Goal: Task Accomplishment & Management: Use online tool/utility

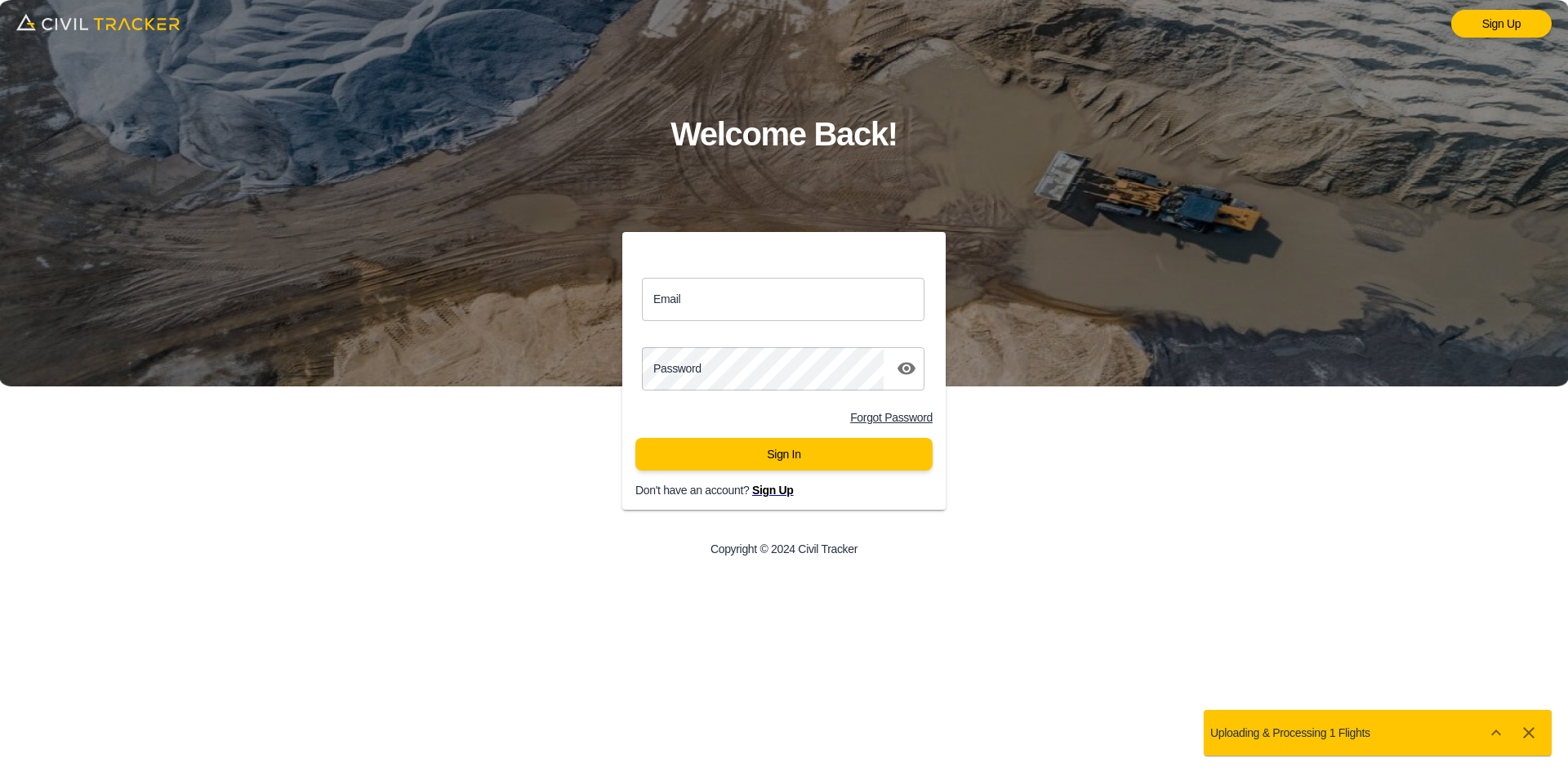
click at [803, 278] on input "Email" at bounding box center [783, 299] width 283 height 43
drag, startPoint x: 769, startPoint y: 286, endPoint x: 792, endPoint y: 335, distance: 54.1
click at [792, 335] on div "Email Email Password password Forgot Password Sign In Don't have an account? Si…" at bounding box center [777, 384] width 337 height 253
type input "[EMAIL_ADDRESS][DOMAIN_NAME]"
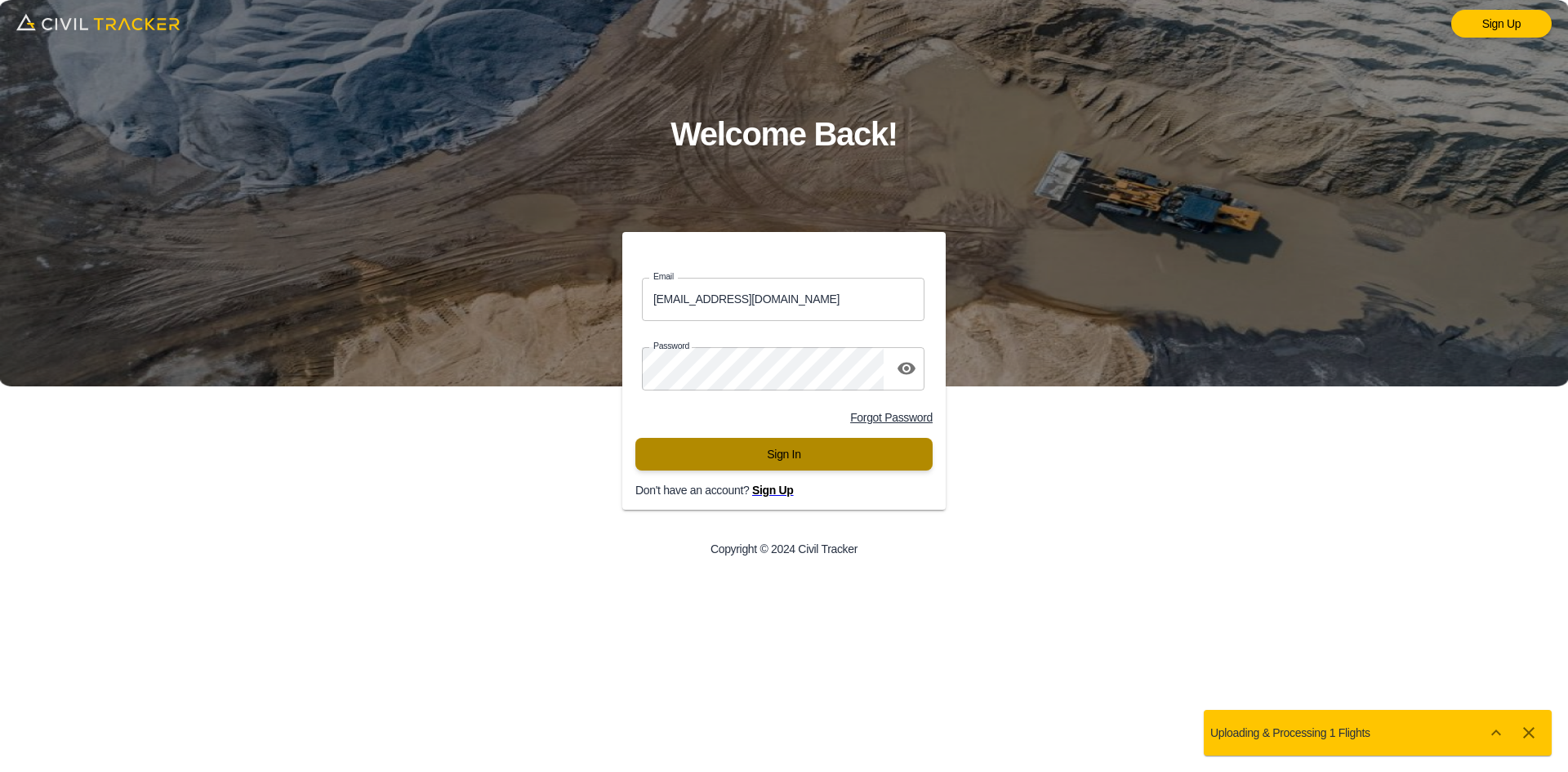
click at [688, 462] on button "Sign In" at bounding box center [784, 454] width 298 height 32
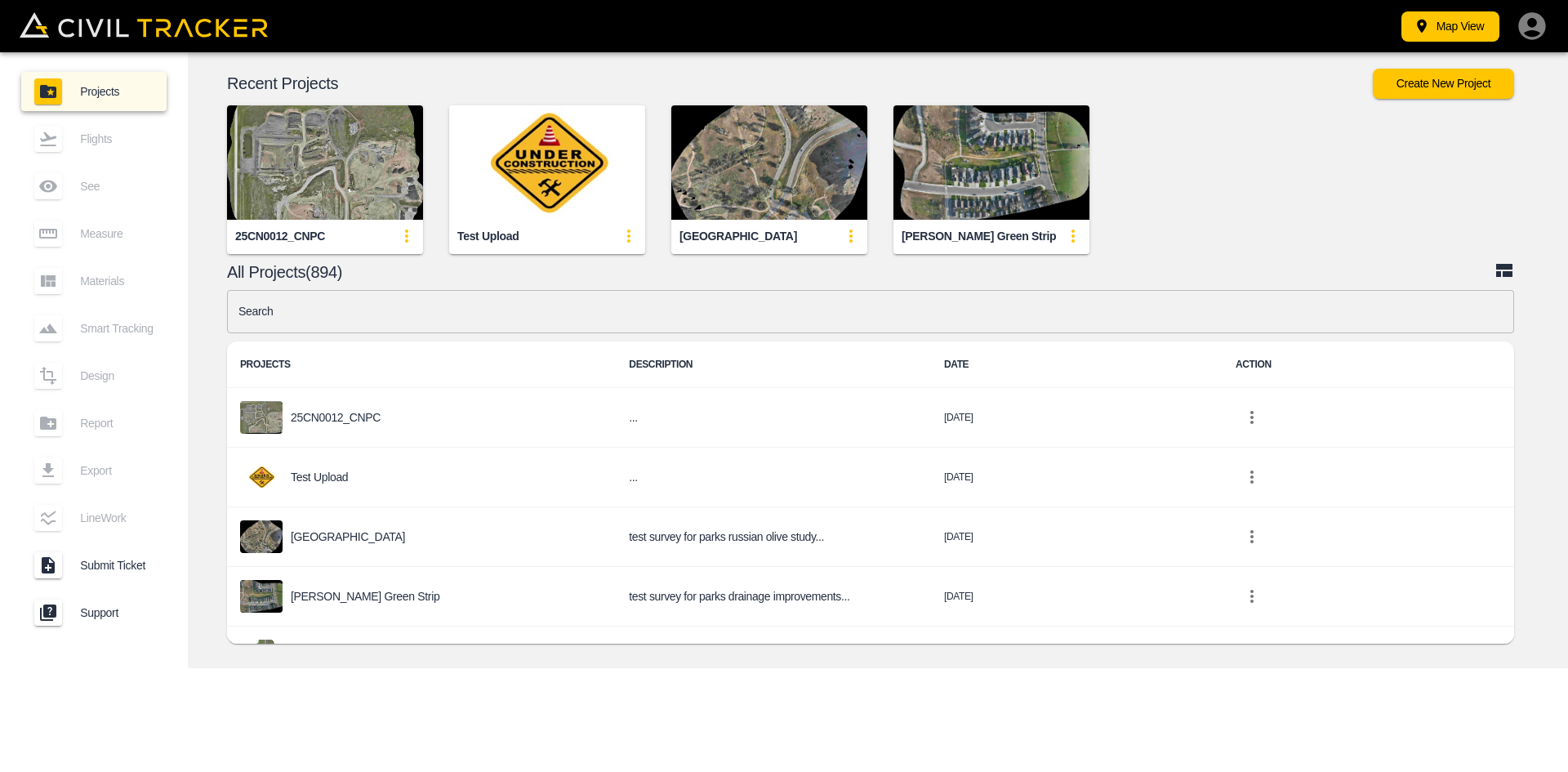
click at [668, 305] on input "text" at bounding box center [870, 312] width 1287 height 43
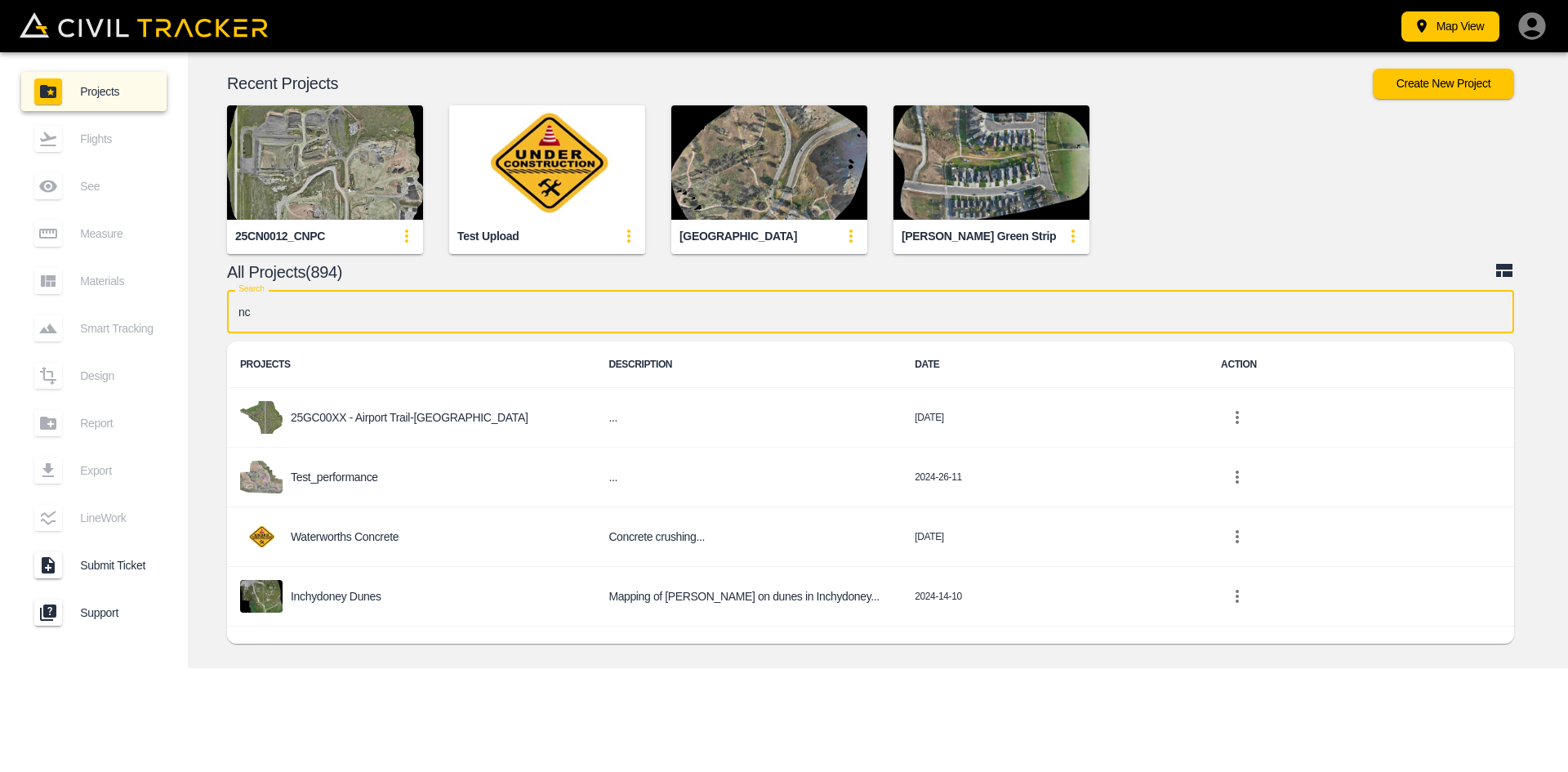
type input "nc"
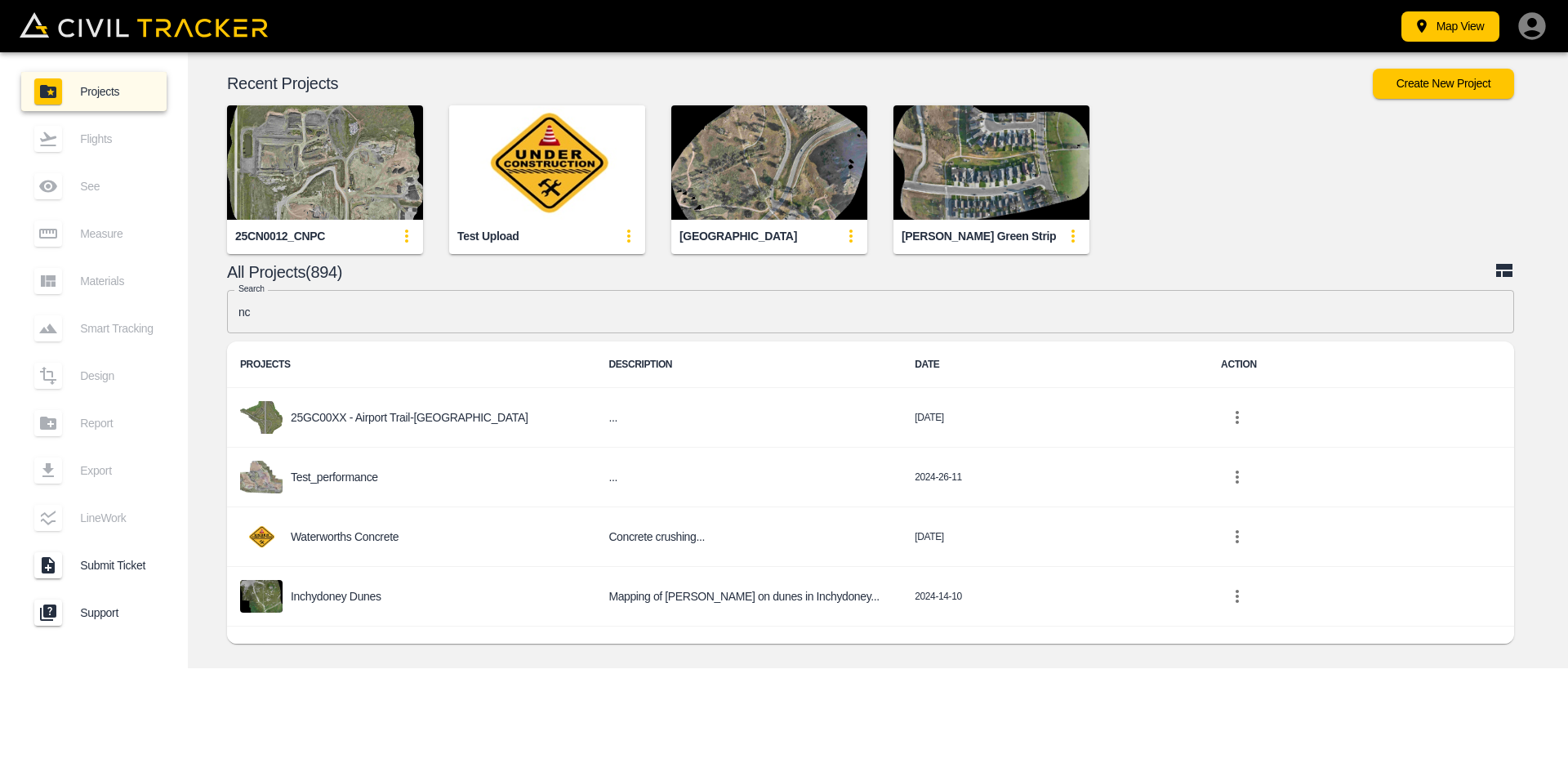
click at [354, 413] on p "25GC00XX - Airport Trail-[GEOGRAPHIC_DATA]" at bounding box center [410, 418] width 238 height 13
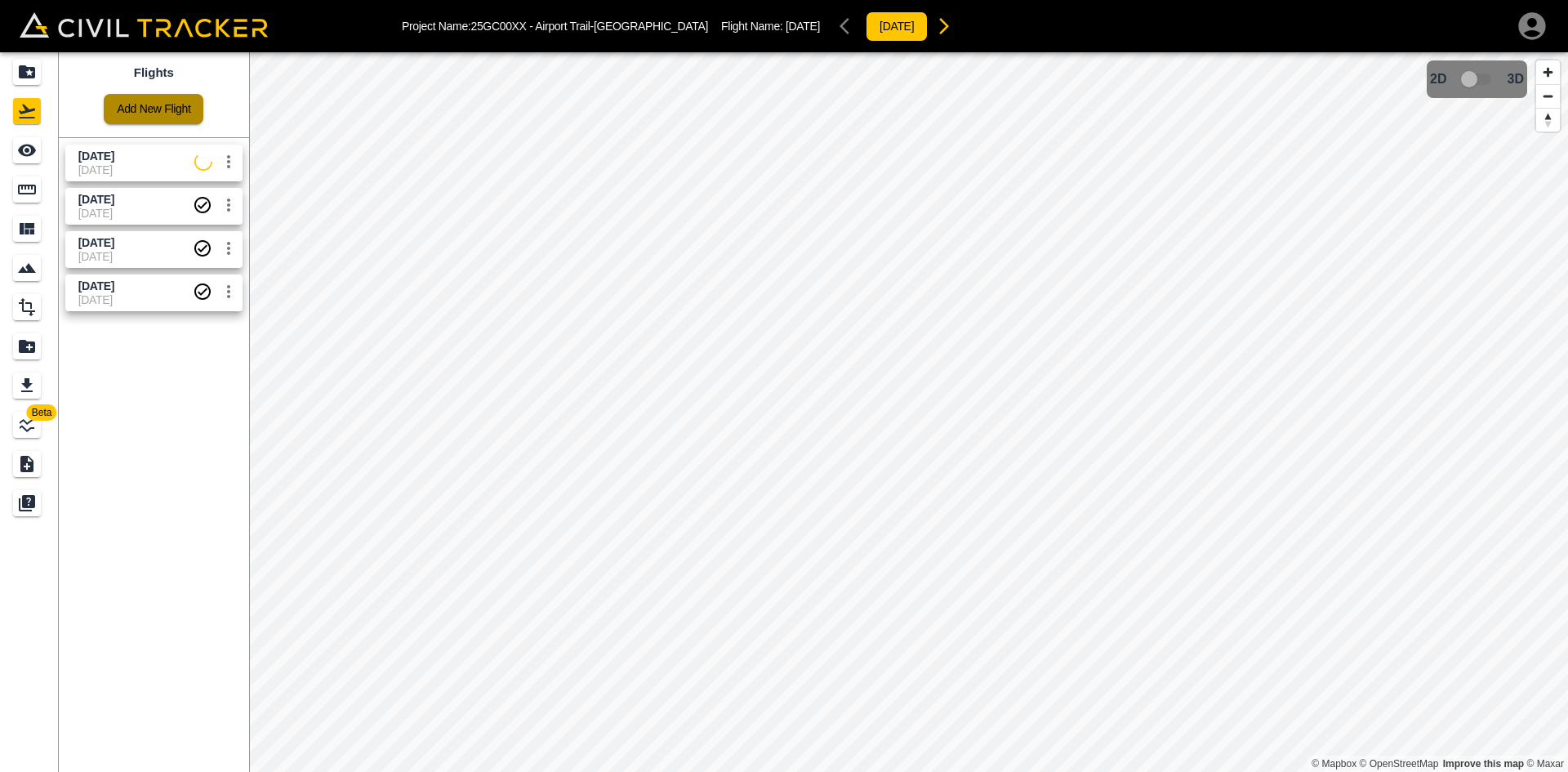
click at [160, 94] on link "Add New Flight" at bounding box center [154, 109] width 100 height 30
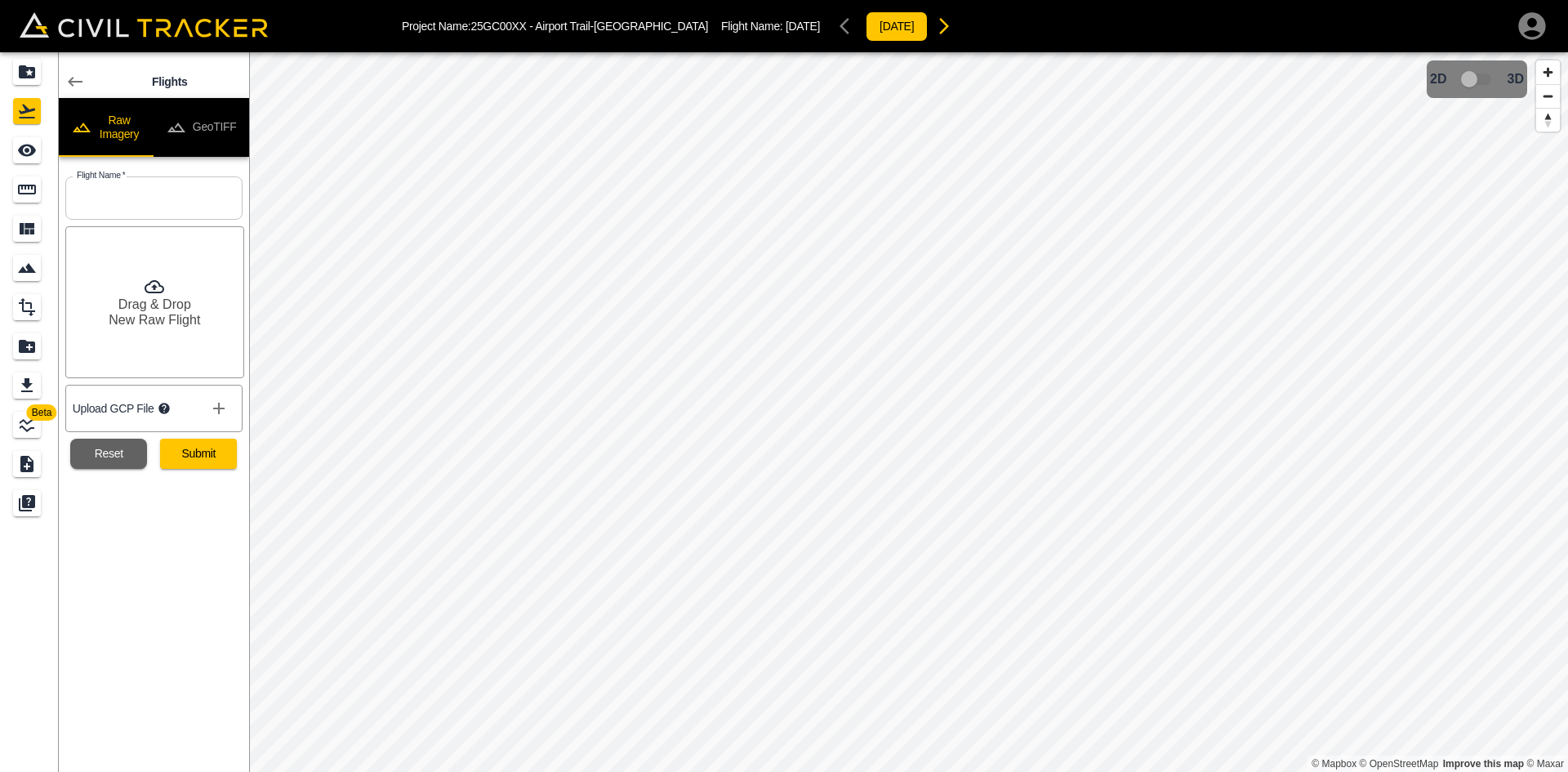
click at [176, 103] on button "GeoTIFF" at bounding box center [201, 127] width 96 height 59
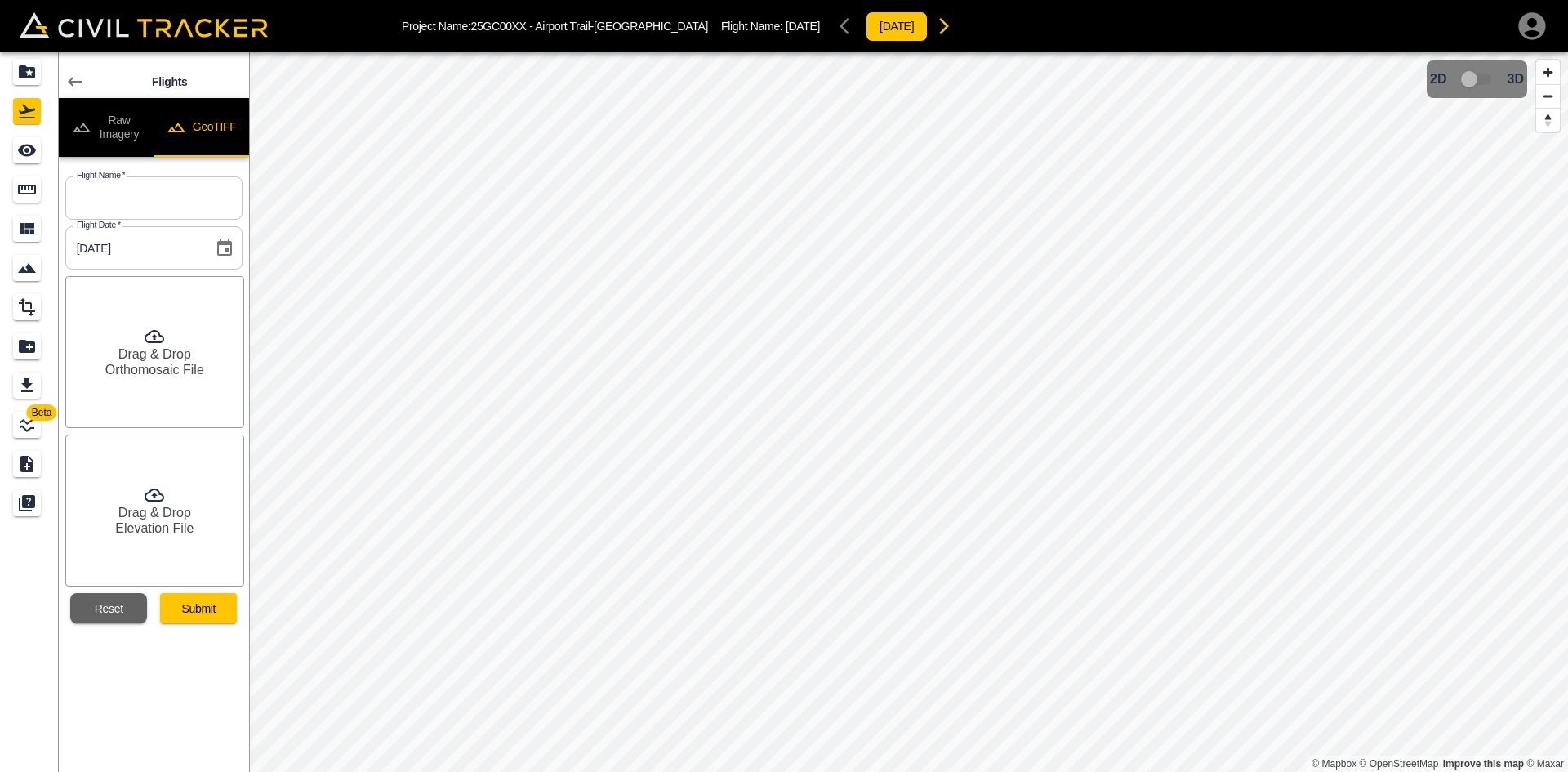
click at [205, 113] on button "GeoTIFF" at bounding box center [201, 127] width 96 height 59
click at [185, 199] on input "text" at bounding box center [154, 198] width 177 height 43
type input "[DATE]"
click at [166, 340] on div "Drag & Drop Orthomosaic File" at bounding box center [155, 352] width 179 height 152
click at [179, 516] on h6 "Drag & Drop" at bounding box center [154, 512] width 72 height 16
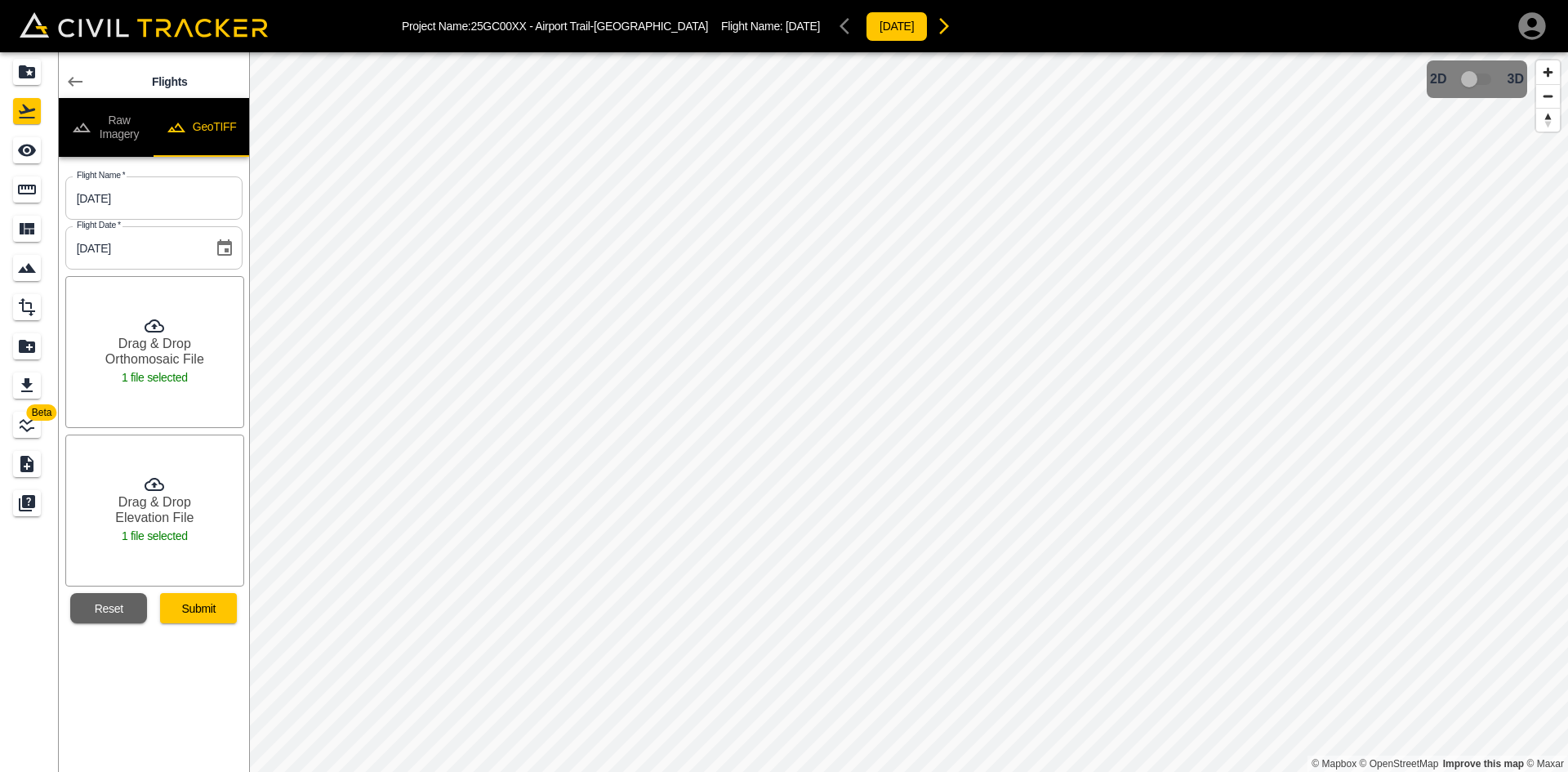
click at [211, 601] on button "Submit" at bounding box center [199, 608] width 76 height 30
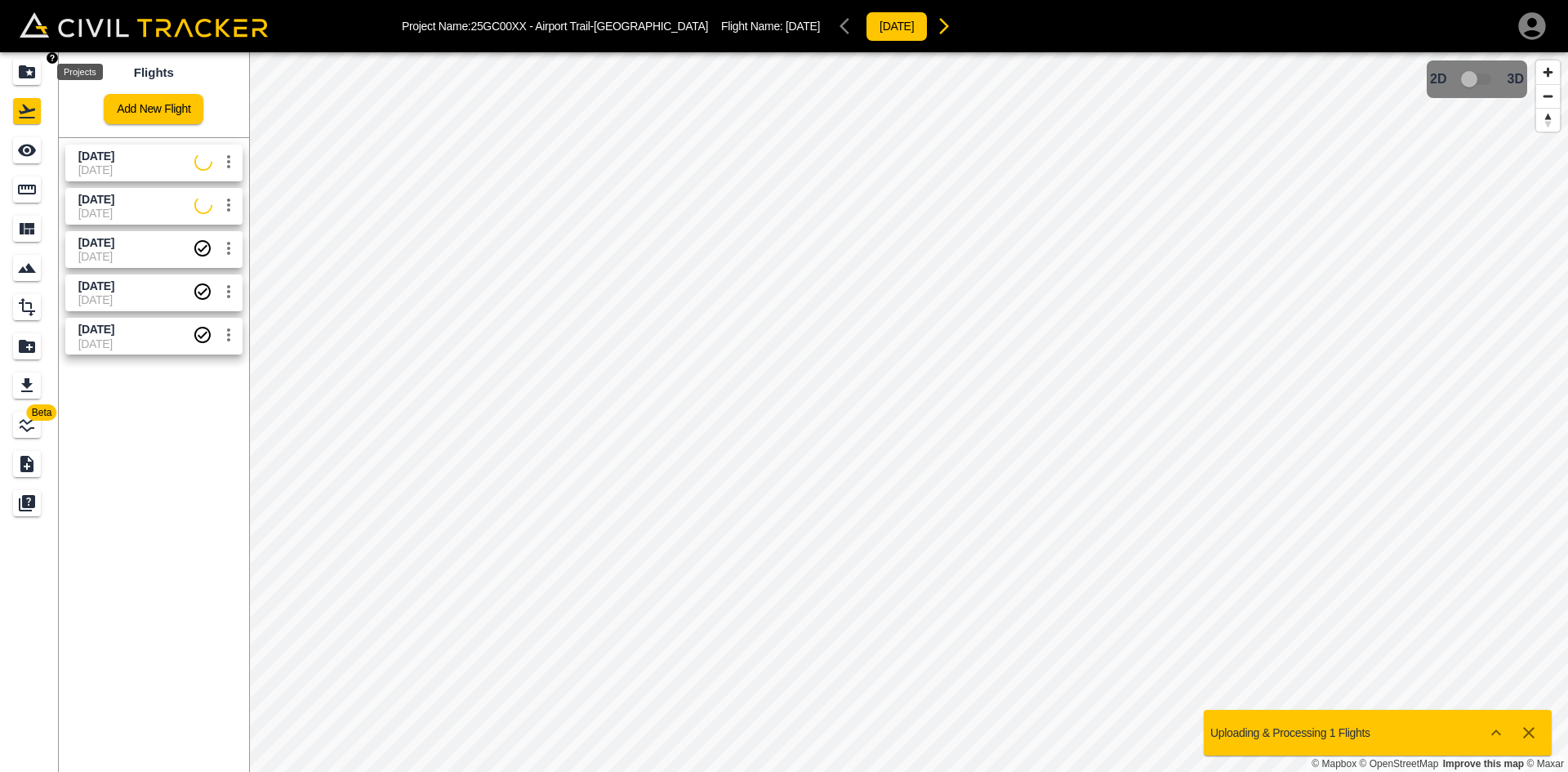
click at [14, 67] on div "Projects" at bounding box center [27, 72] width 27 height 26
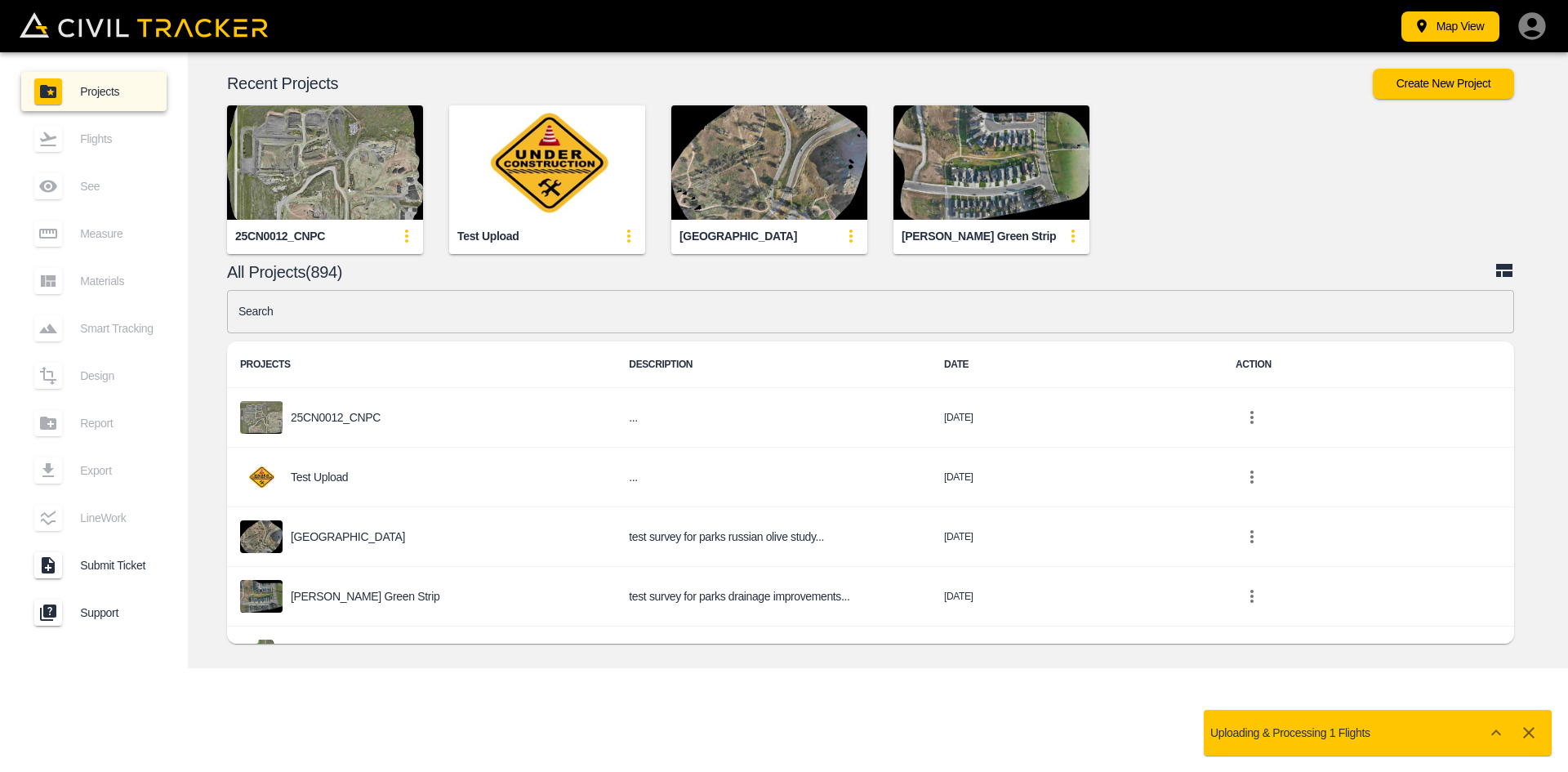
click at [410, 328] on input "text" at bounding box center [870, 312] width 1287 height 43
type input "nc"
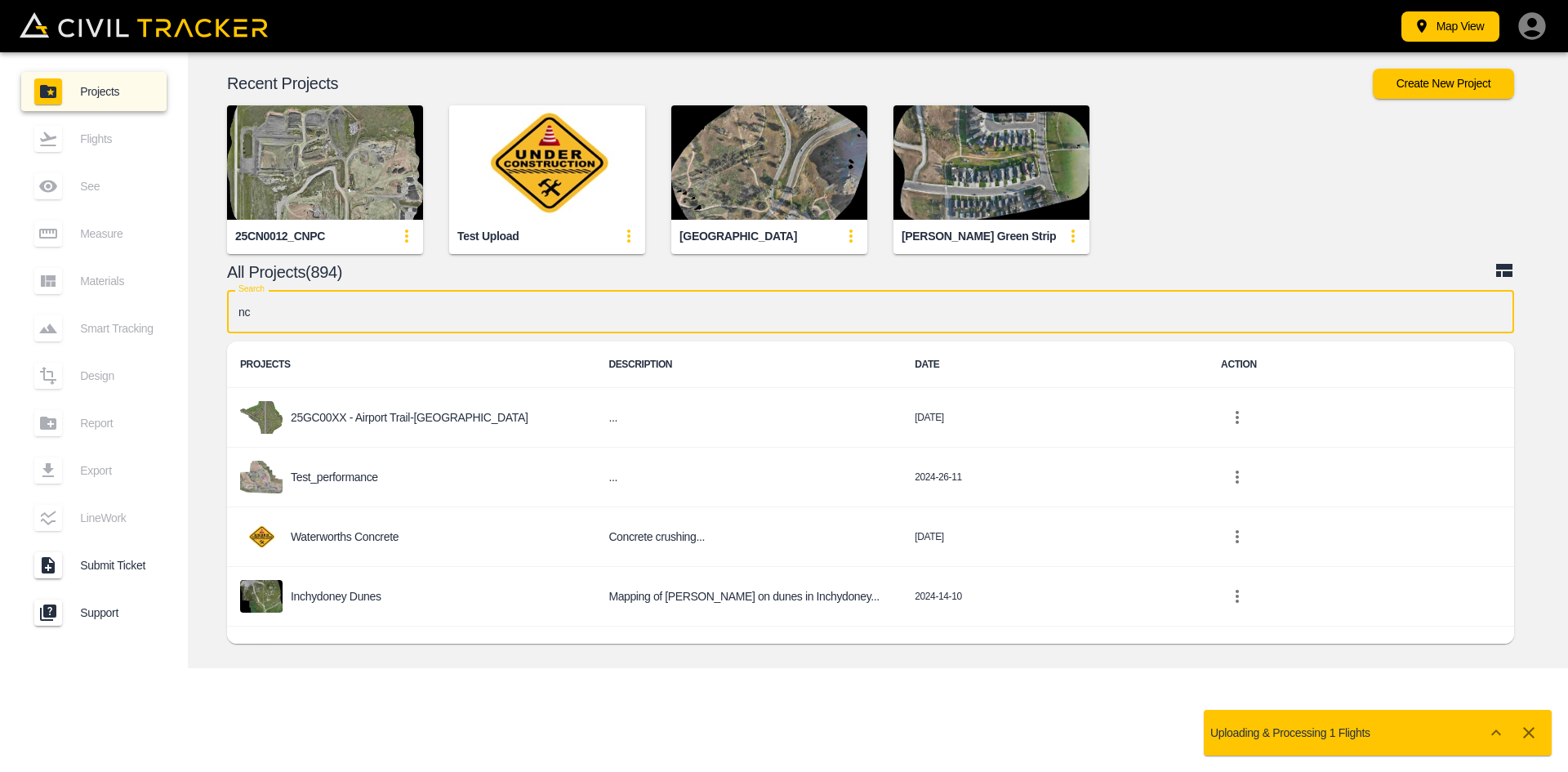
click at [432, 430] on div "25GC00XX - Airport Trail-[GEOGRAPHIC_DATA]" at bounding box center [412, 417] width 343 height 32
